Goal: Communication & Community: Share content

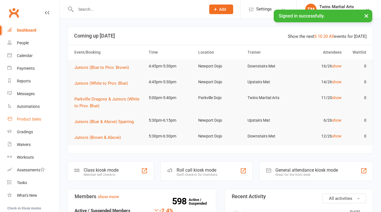
drag, startPoint x: 30, startPoint y: 117, endPoint x: 44, endPoint y: 121, distance: 14.3
click at [30, 117] on div "Product Sales" at bounding box center [29, 119] width 24 height 5
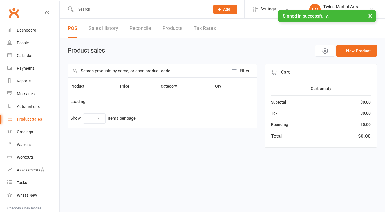
select select "25"
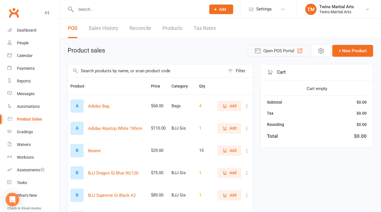
click at [270, 50] on span "Open POS Portal" at bounding box center [278, 50] width 31 height 7
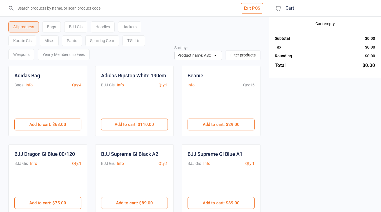
click at [104, 43] on div "Sparring Gear" at bounding box center [102, 40] width 34 height 11
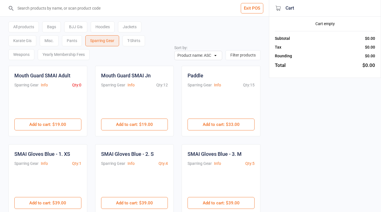
scroll to position [75, 0]
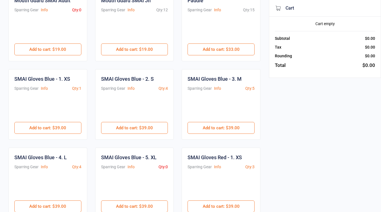
click at [205, 130] on button "Add to cart : $39.00" at bounding box center [221, 128] width 67 height 12
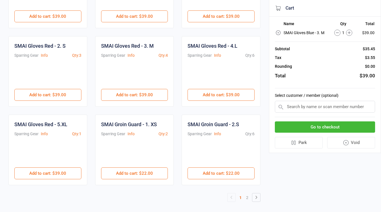
scroll to position [268, 0]
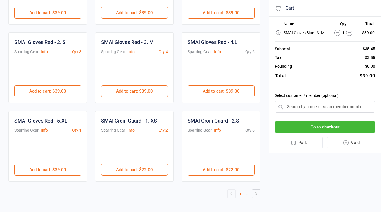
click at [248, 194] on link "2" at bounding box center [247, 194] width 7 height 8
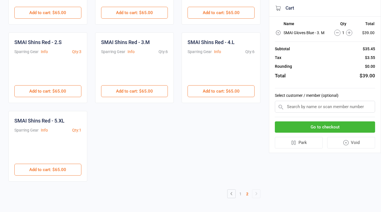
scroll to position [43, 0]
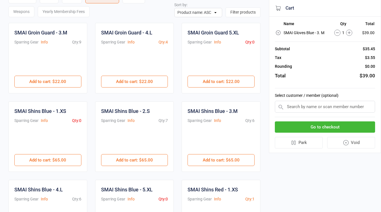
drag, startPoint x: 61, startPoint y: 81, endPoint x: 65, endPoint y: 81, distance: 3.7
click at [61, 81] on button "Add to cart : $22.00" at bounding box center [47, 81] width 67 height 12
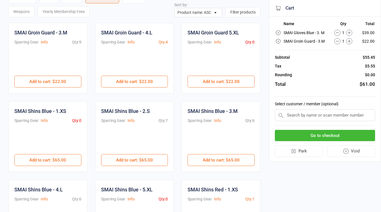
click at [216, 156] on button "Add to cart : $65.00" at bounding box center [221, 160] width 67 height 12
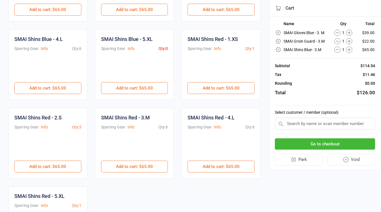
scroll to position [268, 0]
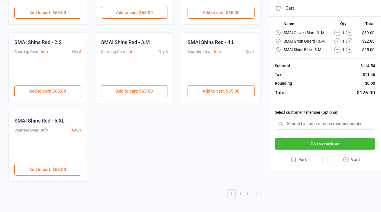
click at [240, 193] on link "1" at bounding box center [240, 194] width 7 height 8
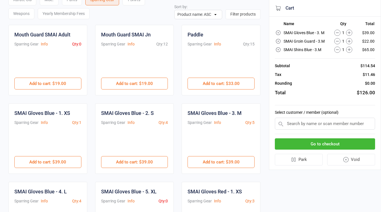
scroll to position [0, 0]
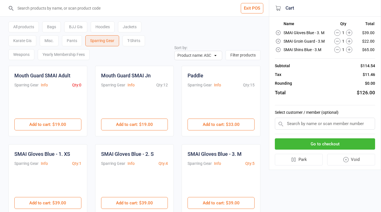
click at [59, 123] on button "Add to cart : $19.00" at bounding box center [47, 124] width 67 height 12
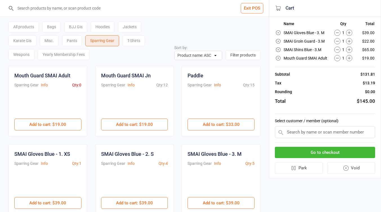
click at [314, 133] on input "text" at bounding box center [325, 132] width 100 height 12
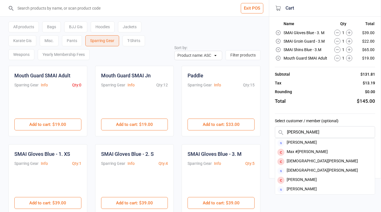
type input "christia"
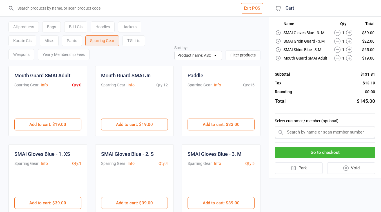
click at [307, 132] on input "text" at bounding box center [325, 132] width 100 height 12
click at [310, 132] on input "text" at bounding box center [325, 132] width 100 height 12
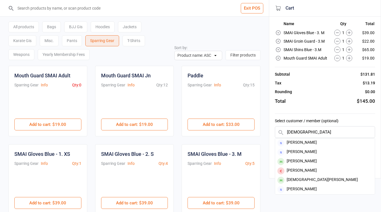
type input "crist"
click at [325, 176] on div "Cristian Playnsek" at bounding box center [325, 179] width 100 height 9
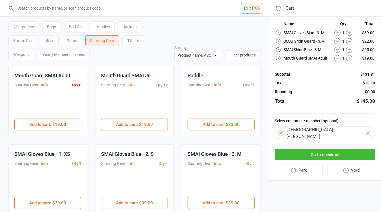
click at [329, 152] on button "Go to checkout" at bounding box center [325, 155] width 100 height 12
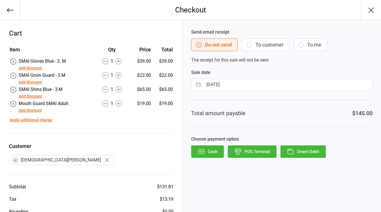
click at [258, 152] on button "POS Terminal" at bounding box center [252, 151] width 49 height 12
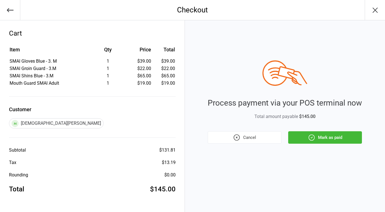
click at [345, 139] on button "Mark as paid" at bounding box center [325, 137] width 74 height 12
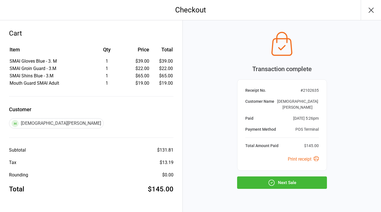
click at [298, 180] on button "Next Sale" at bounding box center [282, 182] width 90 height 12
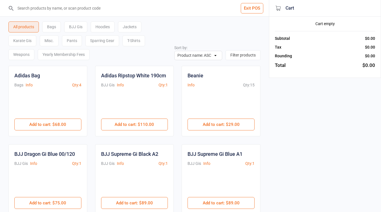
click at [258, 8] on button "Exit POS" at bounding box center [252, 8] width 23 height 10
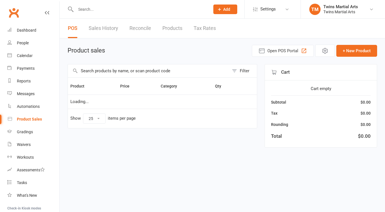
select select "25"
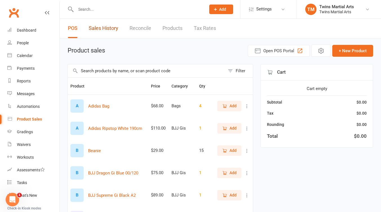
click at [114, 27] on link "Sales History" at bounding box center [104, 28] width 30 height 19
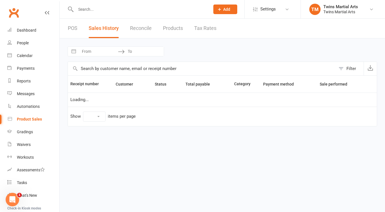
select select "25"
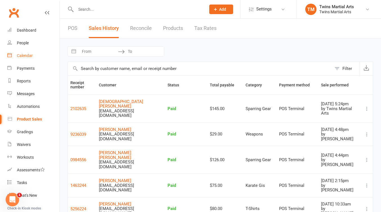
click at [26, 55] on div "Calendar" at bounding box center [25, 55] width 16 height 5
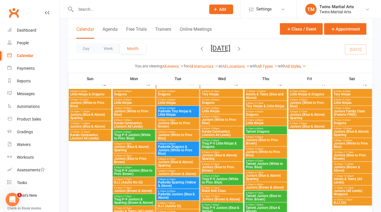
scroll to position [375, 0]
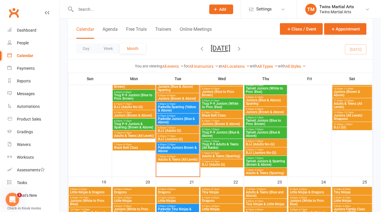
click at [181, 138] on span "BJJ (Juniors Gi)" at bounding box center [178, 138] width 40 height 3
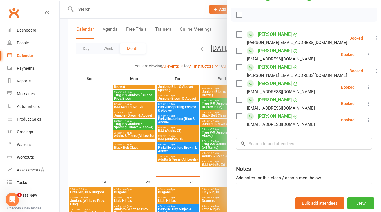
scroll to position [0, 0]
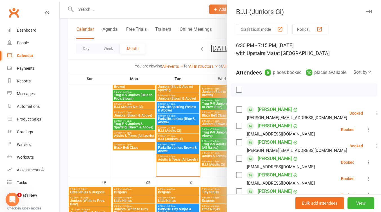
click at [366, 11] on icon "button" at bounding box center [369, 11] width 6 height 3
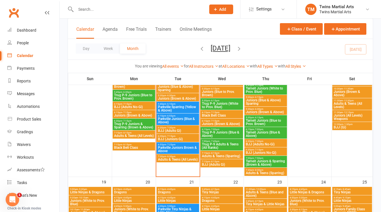
click at [186, 126] on span "6:30pm - 7:30pm" at bounding box center [178, 127] width 40 height 3
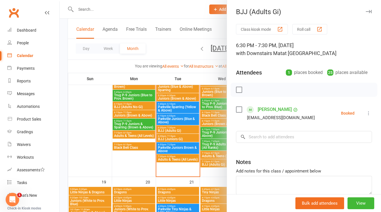
click at [366, 12] on icon "button" at bounding box center [369, 11] width 6 height 3
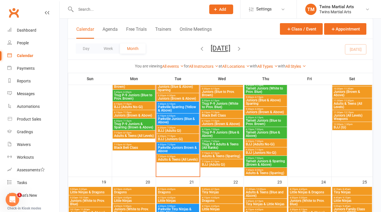
click at [88, 9] on input "text" at bounding box center [138, 9] width 128 height 8
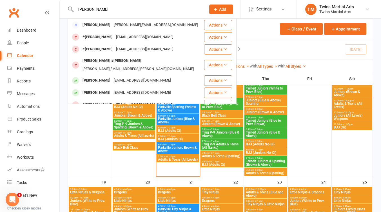
type input "nicholas"
click at [105, 76] on div "Nicholas Young" at bounding box center [96, 80] width 31 height 8
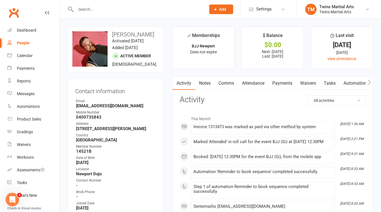
click at [226, 84] on link "Comms" at bounding box center [226, 83] width 23 height 13
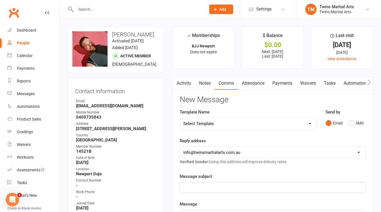
click at [182, 86] on link "Activity" at bounding box center [184, 83] width 23 height 13
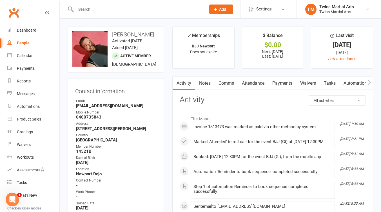
click at [228, 82] on link "Comms" at bounding box center [226, 83] width 23 height 13
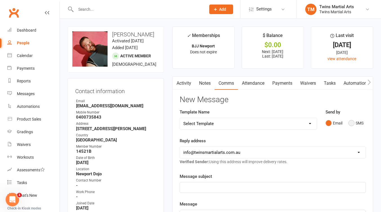
click at [350, 123] on button "SMS" at bounding box center [355, 122] width 15 height 11
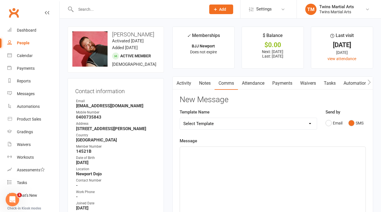
click at [203, 153] on p at bounding box center [272, 152] width 179 height 7
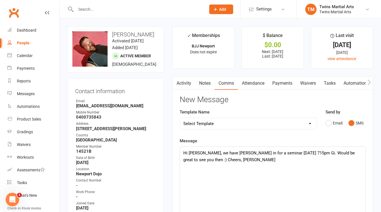
click at [200, 159] on p "Hi Nick, we have Leigh in for a seminar 22/10 Wed 715pm Gi. Would be great to s…" at bounding box center [272, 156] width 179 height 14
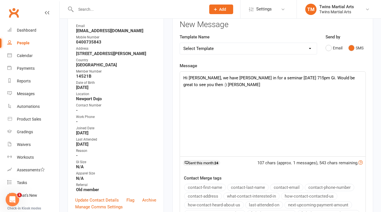
scroll to position [150, 0]
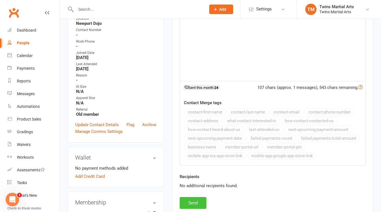
click at [192, 203] on button "Send" at bounding box center [193, 203] width 27 height 12
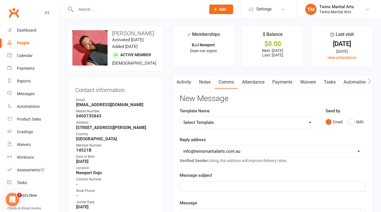
scroll to position [0, 0]
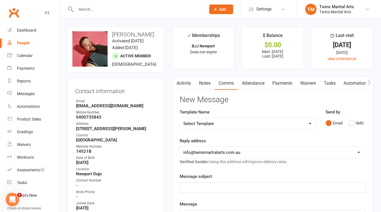
click at [276, 10] on link "Settings" at bounding box center [268, 9] width 39 height 13
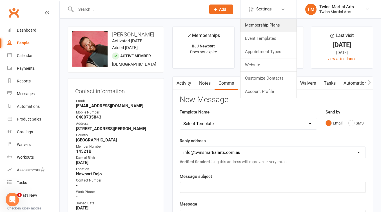
click at [269, 25] on link "Membership Plans" at bounding box center [269, 25] width 56 height 13
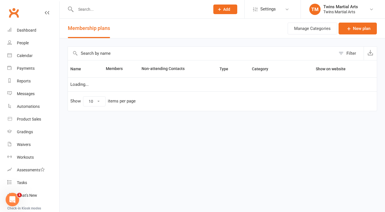
select select "25"
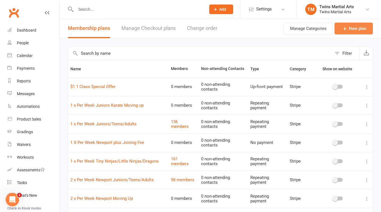
click at [352, 28] on link "New plan" at bounding box center [354, 29] width 38 height 12
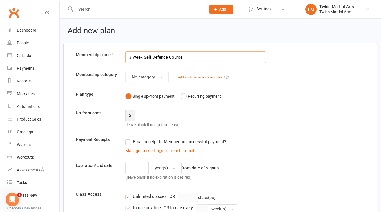
type input "3 Week Self Defence Course"
click at [157, 79] on button "No category" at bounding box center [146, 77] width 43 height 12
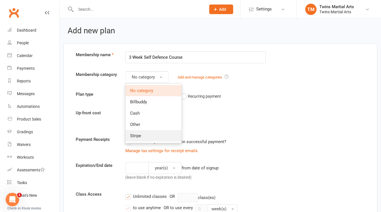
click at [142, 134] on link "Stripe" at bounding box center [154, 135] width 56 height 11
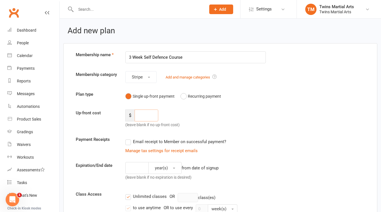
click at [145, 119] on input "number" at bounding box center [147, 115] width 24 height 12
type input "97"
click at [184, 121] on div "$ 97 (leave blank if no up-front cost)" at bounding box center [158, 118] width 74 height 19
click at [129, 145] on label "Email receipt to Member on successful payment?" at bounding box center [175, 141] width 101 height 7
click at [129, 138] on input "Email receipt to Member on successful payment?" at bounding box center [127, 138] width 4 height 0
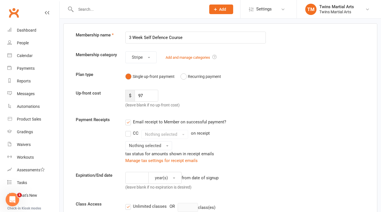
scroll to position [75, 0]
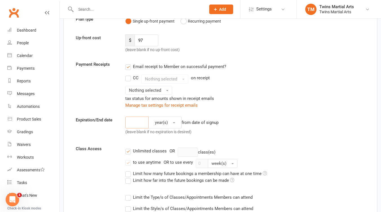
click at [139, 117] on input "number" at bounding box center [136, 122] width 23 height 12
click at [173, 121] on button "year(s)" at bounding box center [164, 122] width 33 height 12
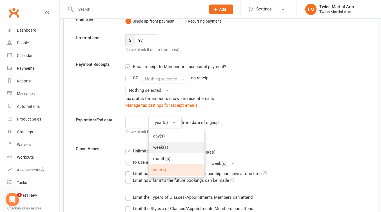
click at [165, 145] on span "week(s)" at bounding box center [160, 147] width 15 height 5
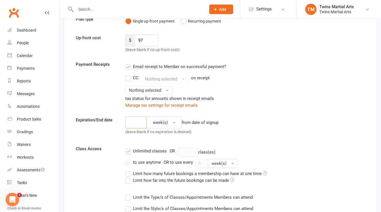
click at [137, 121] on input "number" at bounding box center [135, 122] width 21 height 12
type input "4"
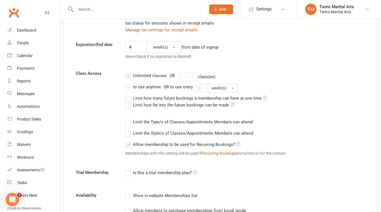
scroll to position [225, 0]
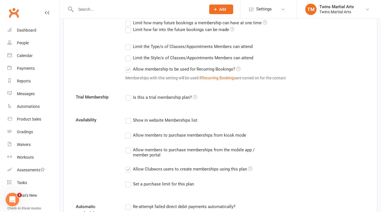
click at [132, 165] on label "Allow Clubworx users to create memberships using this plan" at bounding box center [188, 168] width 127 height 7
click at [129, 165] on input "Allow Clubworx users to create memberships using this plan" at bounding box center [127, 165] width 4 height 0
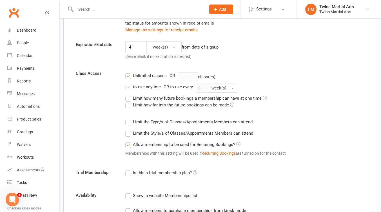
click at [130, 120] on label "Limit the Type/s of Classes/Appointments Members can attend" at bounding box center [188, 121] width 127 height 7
click at [129, 118] on input "Limit the Type/s of Classes/Appointments Members can attend" at bounding box center [127, 118] width 4 height 0
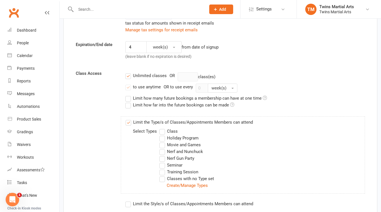
click at [184, 183] on link "Create/Manage Types" at bounding box center [187, 185] width 41 height 5
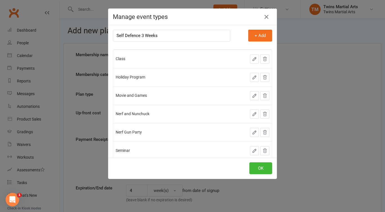
type input "Self Defence 3 Weeks"
click at [248, 36] on button "+ Add" at bounding box center [260, 36] width 24 height 12
click at [263, 171] on button "OK" at bounding box center [261, 168] width 23 height 12
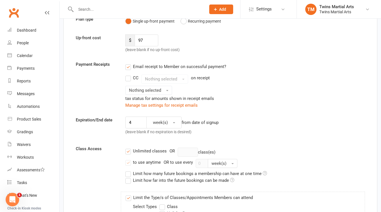
scroll to position [150, 0]
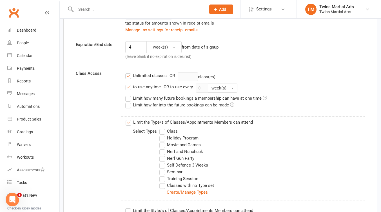
click at [163, 162] on label "Self Defence 3 Weeks" at bounding box center [183, 164] width 49 height 7
click at [163, 161] on input "Self Defence 3 Weeks" at bounding box center [161, 161] width 4 height 0
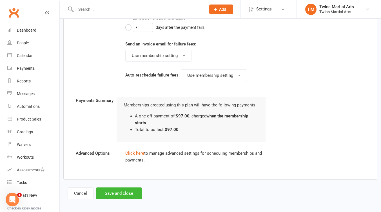
scroll to position [578, 0]
click at [127, 191] on button "Save and close" at bounding box center [119, 192] width 46 height 12
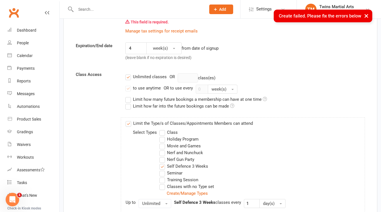
scroll to position [63, 0]
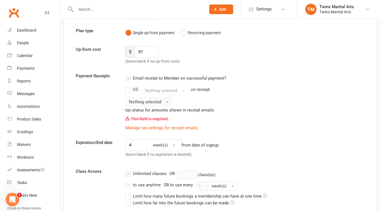
click at [166, 103] on span "button" at bounding box center [167, 101] width 2 height 1
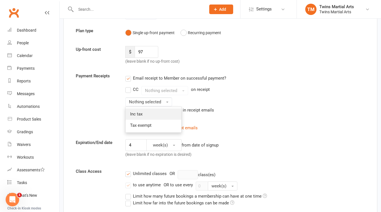
click at [153, 114] on link "Inc tax" at bounding box center [154, 113] width 56 height 11
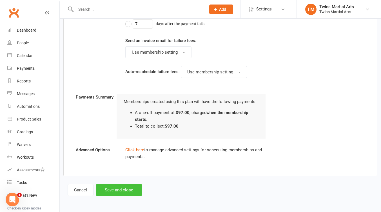
click at [110, 190] on button "Save and close" at bounding box center [119, 190] width 46 height 12
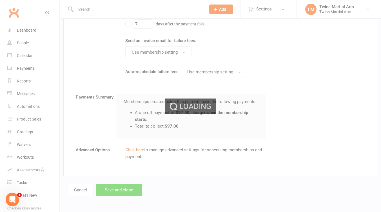
scroll to position [578, 0]
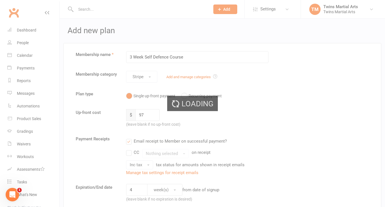
select select "25"
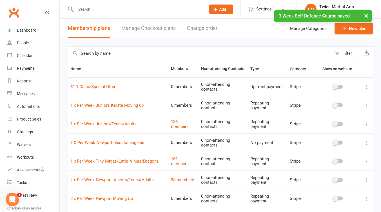
click at [128, 54] on input "text" at bounding box center [200, 53] width 264 height 14
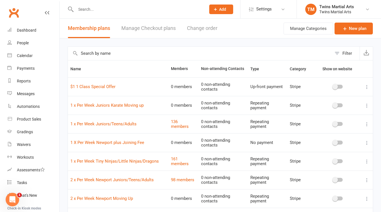
scroll to position [75, 0]
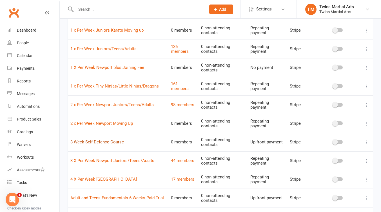
click at [117, 142] on link "3 Week Self Defence Course" at bounding box center [97, 141] width 54 height 5
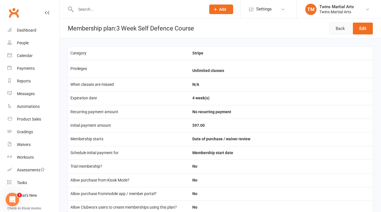
click at [336, 32] on link "Back" at bounding box center [340, 29] width 22 height 12
select select "25"
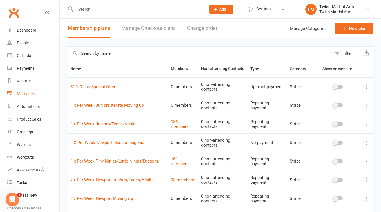
click at [28, 93] on div "Messages" at bounding box center [26, 93] width 18 height 5
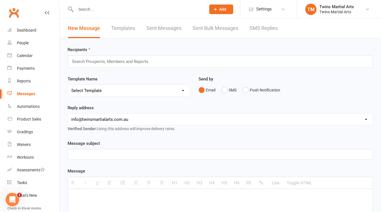
scroll to position [75, 0]
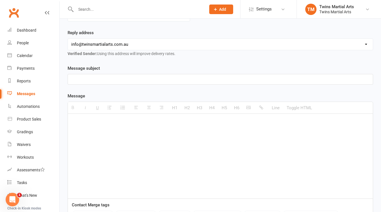
click at [112, 123] on p at bounding box center [220, 122] width 298 height 7
paste div
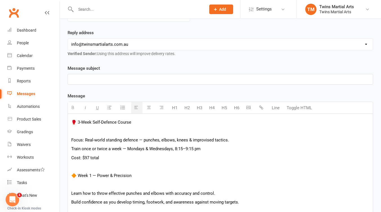
click at [81, 132] on p at bounding box center [220, 130] width 298 height 7
click at [87, 80] on p at bounding box center [220, 79] width 298 height 7
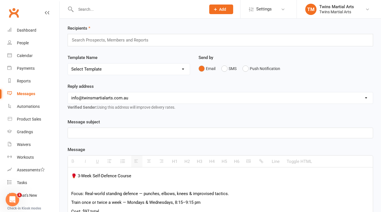
scroll to position [16, 0]
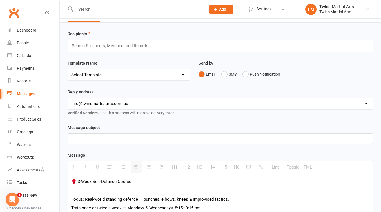
click at [90, 137] on p at bounding box center [220, 138] width 298 height 7
paste div
click at [159, 138] on p "Introducing Our New Short Course: Real-World Self-Defence" at bounding box center [220, 138] width 298 height 7
click at [167, 136] on p "Introducing Our New Short Course: Self-Defence" at bounding box center [220, 138] width 298 height 7
click at [133, 180] on p "🥊 3-Week Self-Defence Course" at bounding box center [220, 181] width 298 height 7
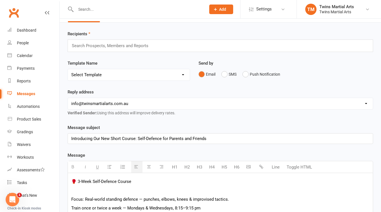
scroll to position [91, 0]
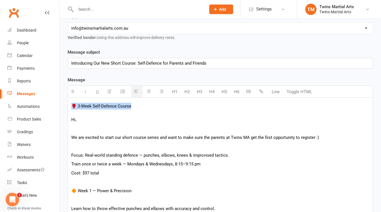
drag, startPoint x: 135, startPoint y: 105, endPoint x: 67, endPoint y: 106, distance: 67.9
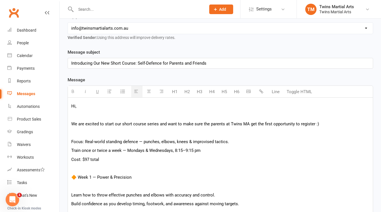
click at [92, 133] on p at bounding box center [220, 132] width 298 height 7
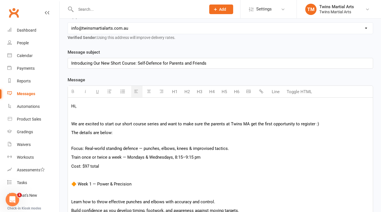
click at [72, 132] on p "The details are below:" at bounding box center [220, 136] width 298 height 14
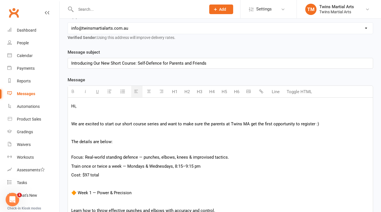
scroll to position [166, 0]
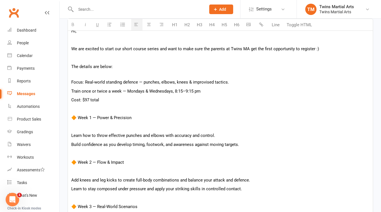
click at [102, 100] on p "Cost: $97 total" at bounding box center [220, 99] width 298 height 7
click at [131, 118] on p "🔶 Week 1 — Power & Precision" at bounding box center [220, 117] width 298 height 7
click at [82, 128] on p at bounding box center [220, 126] width 298 height 7
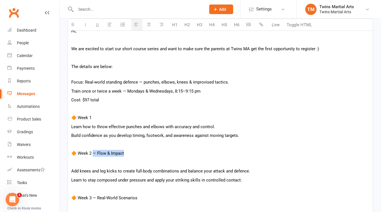
drag, startPoint x: 125, startPoint y: 154, endPoint x: 94, endPoint y: 152, distance: 31.9
click at [94, 152] on p "🔶 Week 2 — Flow & Impact" at bounding box center [220, 153] width 298 height 7
click at [83, 163] on p at bounding box center [220, 162] width 298 height 7
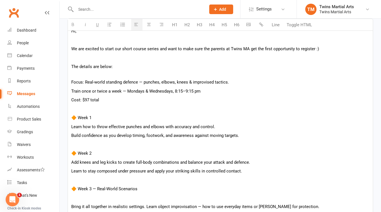
click at [120, 191] on p "🔶 Week 3 — Real-World Scenarios" at bounding box center [220, 188] width 298 height 7
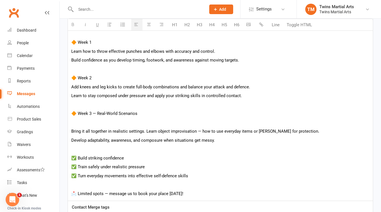
click at [92, 125] on div "Hi, We are excited to start our short course series and want to make sure the p…" at bounding box center [220, 73] width 305 height 253
click at [90, 121] on p at bounding box center [220, 122] width 298 height 7
drag, startPoint x: 139, startPoint y: 114, endPoint x: 93, endPoint y: 115, distance: 45.9
click at [93, 115] on p "🔶 Week 3 — Real-World Scenarios" at bounding box center [220, 113] width 298 height 7
click at [78, 125] on p at bounding box center [220, 122] width 298 height 7
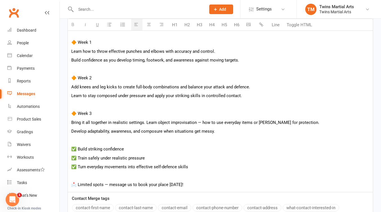
click at [127, 148] on p "✅ Build striking confidence" at bounding box center [220, 148] width 298 height 7
click at [147, 156] on p "✅ Train safely under realistic pressure" at bounding box center [220, 157] width 298 height 7
click at [152, 161] on div "Hi, We are excited to start our short course series and want to make sure the p…" at bounding box center [220, 69] width 305 height 244
click at [202, 180] on div "Hi, We are excited to start our short course series and want to make sure the p…" at bounding box center [220, 69] width 305 height 244
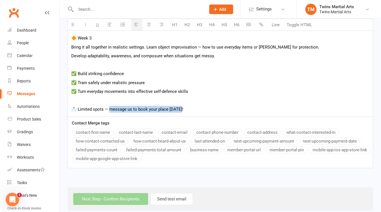
drag, startPoint x: 183, startPoint y: 108, endPoint x: 110, endPoint y: 108, distance: 73.2
click at [110, 108] on p "📩 Limited spots — message us to book your place today!" at bounding box center [220, 109] width 298 height 7
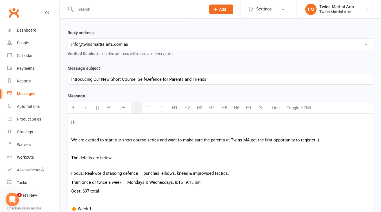
scroll to position [150, 0]
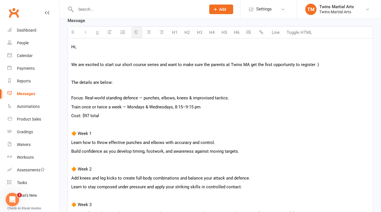
click at [111, 82] on p "The details are below:" at bounding box center [220, 86] width 298 height 14
click at [97, 82] on p "The details:" at bounding box center [220, 86] width 298 height 14
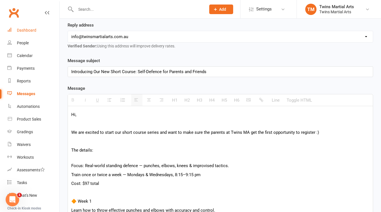
scroll to position [98, 0]
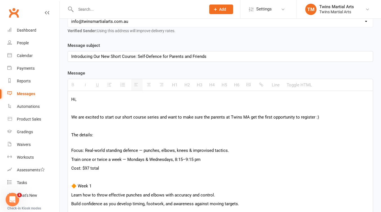
click at [70, 159] on div "Hi, We are excited to start our short course series and want to make sure the p…" at bounding box center [220, 213] width 305 height 244
click at [127, 160] on p "Train once or twice a week — Mondays & Wednesdays, 8:15–9:15 pm" at bounding box center [220, 159] width 298 height 7
click at [196, 172] on div "Hi, We are excited to start our short course series and want to make sure the p…" at bounding box center [220, 213] width 305 height 244
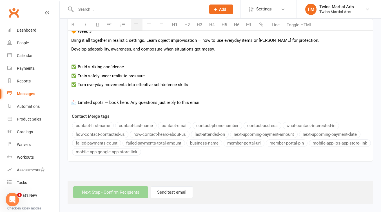
scroll to position [248, 0]
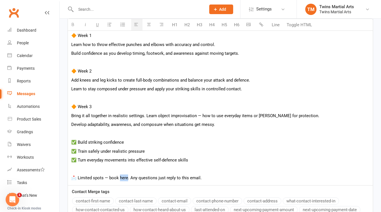
drag, startPoint x: 127, startPoint y: 177, endPoint x: 120, endPoint y: 177, distance: 7.0
click at [120, 177] on p "📩 Limited spots — book here. Any questions just reply to this email." at bounding box center [220, 177] width 298 height 7
click at [262, 23] on icon "button" at bounding box center [261, 24] width 4 height 4
click at [214, 127] on p "Develop adaptability, awareness, and composure when situations get messy." at bounding box center [220, 124] width 298 height 7
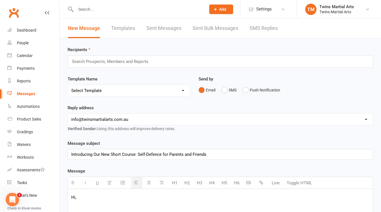
scroll to position [75, 0]
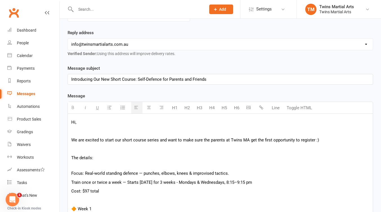
click at [104, 173] on p "Focus: Real-world standing defence — punches, elbows, knees & improvised tactic…" at bounding box center [220, 173] width 298 height 7
click at [222, 131] on p at bounding box center [220, 130] width 298 height 7
click at [208, 78] on p "Introducing Our New Short Course: Self-Defence for Parents and Friends" at bounding box center [220, 79] width 298 height 7
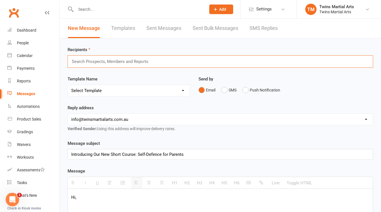
click at [104, 61] on input "text" at bounding box center [112, 61] width 83 height 7
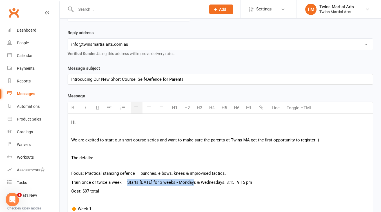
drag, startPoint x: 127, startPoint y: 182, endPoint x: 193, endPoint y: 183, distance: 66.2
click at [193, 183] on p "Train once or twice a week — Starts 4th of November for 3 weeks - Mondays & Wed…" at bounding box center [220, 182] width 298 height 7
click at [73, 107] on icon "button" at bounding box center [73, 107] width 4 height 4
click at [231, 182] on p "Train once or twice a week — Starts 4th of November for 3 weeks - Mondays & Wed…" at bounding box center [220, 182] width 298 height 7
click at [259, 184] on p "Train once or twice a week — Starts 4th of November for 3 weeks - Mondays & Wed…" at bounding box center [220, 182] width 298 height 7
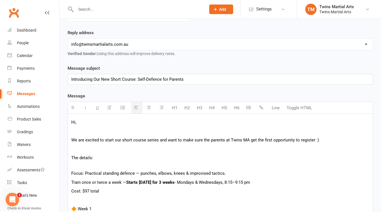
click at [220, 181] on p "Train once or twice a week — Starts 4th of November for 3 weeks - Mondays & Wed…" at bounding box center [220, 182] width 298 height 7
click at [100, 191] on p "Cost: $97 total" at bounding box center [220, 190] width 298 height 7
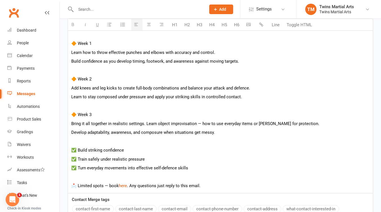
scroll to position [300, 0]
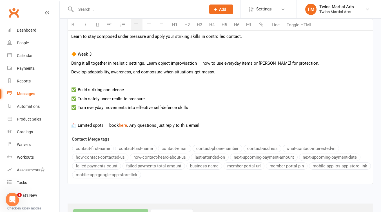
click at [164, 125] on p "📩 Limited spots — book here . Any questions just reply to this email." at bounding box center [220, 125] width 298 height 7
click at [223, 125] on p "📩 Limited spots — book here . Any questions feel free to reply to this email." at bounding box center [220, 125] width 298 height 7
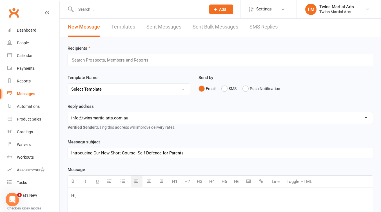
scroll to position [0, 0]
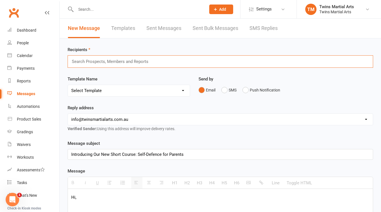
click at [119, 65] on input "text" at bounding box center [112, 61] width 83 height 7
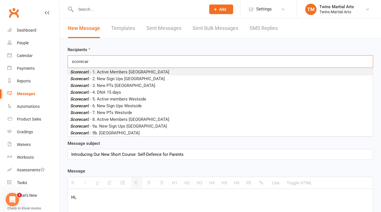
type input "scorecar"
click at [124, 72] on span "Scorecar d - 1. Active Members Newport Dojo" at bounding box center [119, 71] width 99 height 5
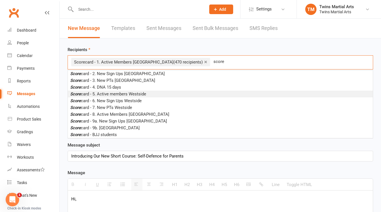
type input "score"
click at [127, 93] on span "Score card - 5. Active members Westside" at bounding box center [108, 93] width 76 height 5
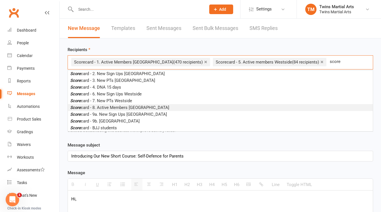
type input "score"
click at [124, 106] on span "Score card - 8. Active Members Parkville" at bounding box center [119, 107] width 99 height 5
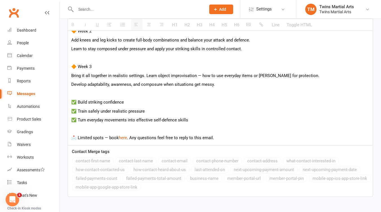
scroll to position [336, 0]
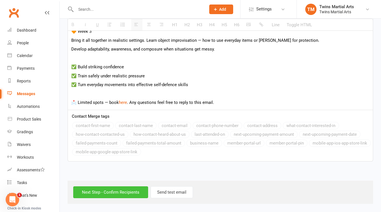
click at [113, 192] on input "Next Step - Confirm Recipients" at bounding box center [110, 192] width 75 height 12
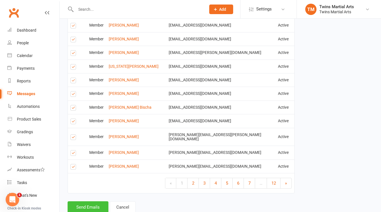
click at [85, 201] on button "Send Emails" at bounding box center [88, 207] width 41 height 12
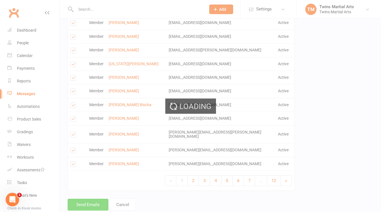
scroll to position [934, 0]
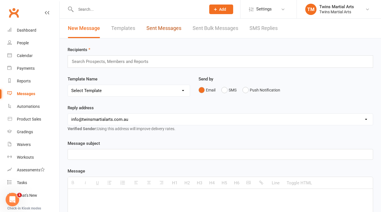
click at [164, 30] on link "Sent Messages" at bounding box center [163, 28] width 35 height 19
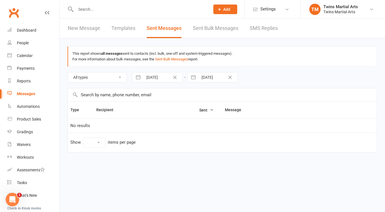
select select "10"
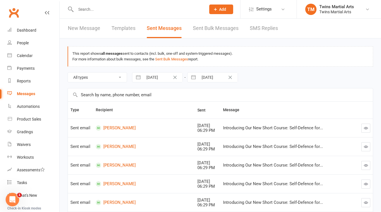
drag, startPoint x: 268, startPoint y: 128, endPoint x: 298, endPoint y: 128, distance: 30.1
click at [271, 128] on div "Introducing Our New Short Course: Self-Defence for..." at bounding box center [284, 127] width 122 height 5
click at [362, 127] on button "button" at bounding box center [365, 127] width 9 height 9
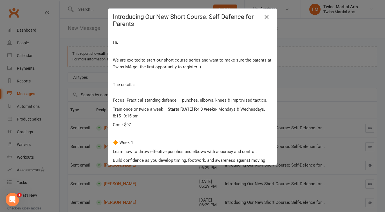
click at [265, 17] on icon "button" at bounding box center [266, 17] width 7 height 7
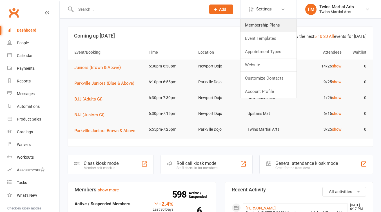
click at [267, 25] on link "Membership Plans" at bounding box center [269, 25] width 56 height 13
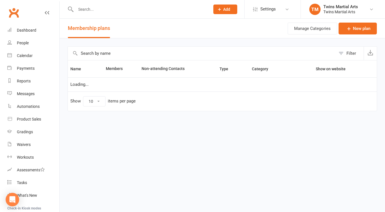
select select "25"
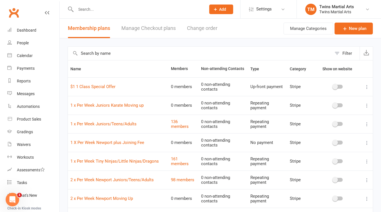
scroll to position [75, 0]
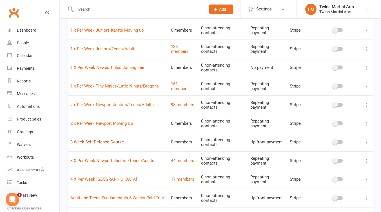
click at [113, 142] on link "3 Week Self Defence Course" at bounding box center [97, 141] width 54 height 5
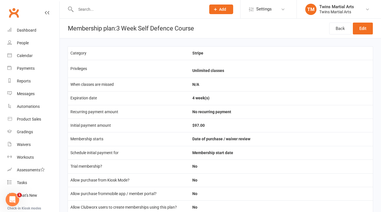
select select "25"
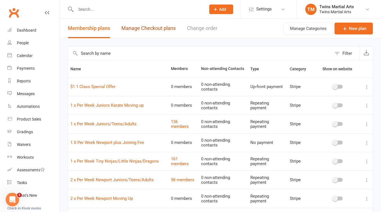
click at [153, 26] on link "Manage Checkout plans" at bounding box center [148, 28] width 54 height 19
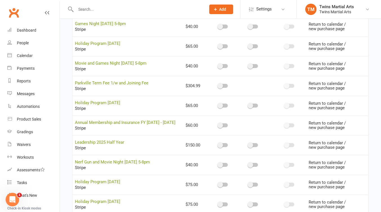
scroll to position [1160, 0]
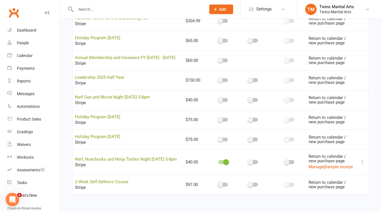
click at [217, 185] on span at bounding box center [220, 184] width 6 height 6
click at [218, 183] on input "checkbox" at bounding box center [218, 183] width 0 height 0
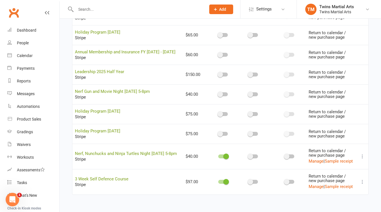
click at [364, 185] on button at bounding box center [362, 181] width 7 height 7
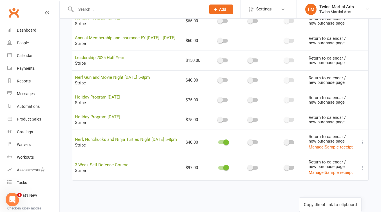
click at [333, 201] on link "Copy direct link to clipboard" at bounding box center [330, 204] width 62 height 11
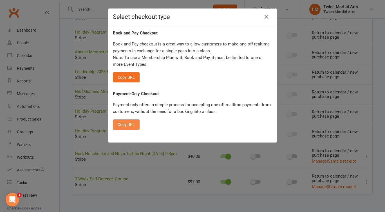
click at [129, 124] on button "Copy URL" at bounding box center [126, 124] width 27 height 10
click at [268, 16] on icon "button" at bounding box center [266, 17] width 7 height 7
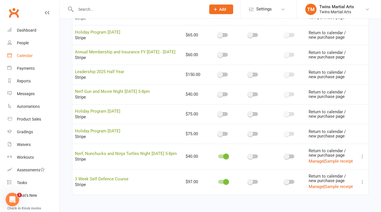
click at [21, 54] on div "Calendar" at bounding box center [25, 55] width 16 height 5
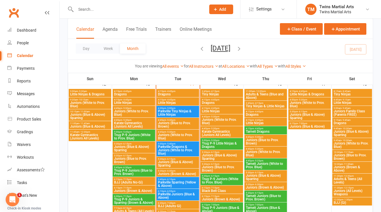
scroll to position [375, 0]
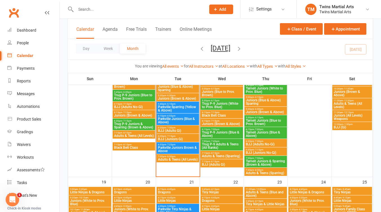
click at [169, 136] on span "- 7:15pm" at bounding box center [170, 136] width 9 height 3
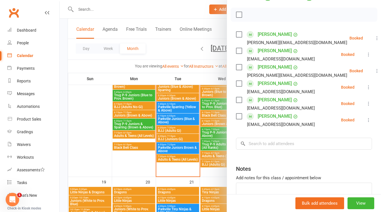
scroll to position [0, 0]
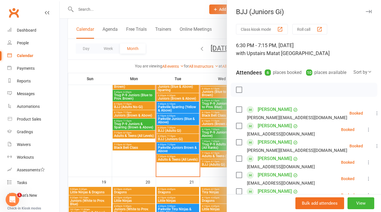
drag, startPoint x: 361, startPoint y: 9, endPoint x: 339, endPoint y: 12, distance: 22.4
click at [365, 9] on button "button" at bounding box center [368, 11] width 7 height 7
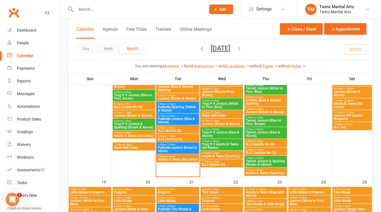
click at [137, 10] on input "text" at bounding box center [138, 9] width 128 height 8
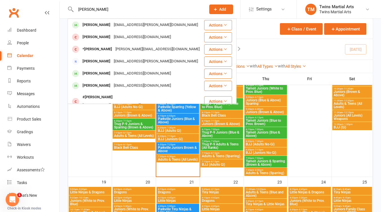
type input "[PERSON_NAME]"
click at [103, 27] on div "[PERSON_NAME]" at bounding box center [96, 25] width 31 height 8
